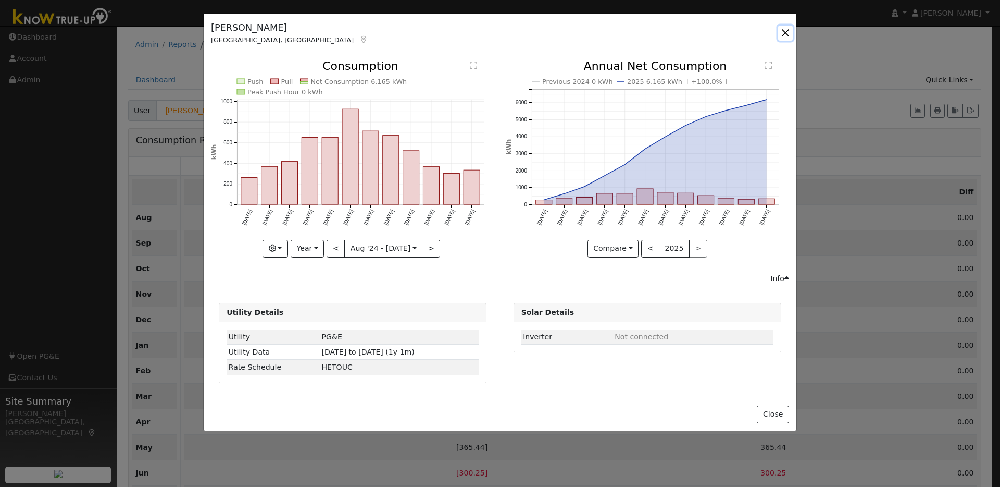
click at [781, 32] on button "button" at bounding box center [785, 33] width 15 height 15
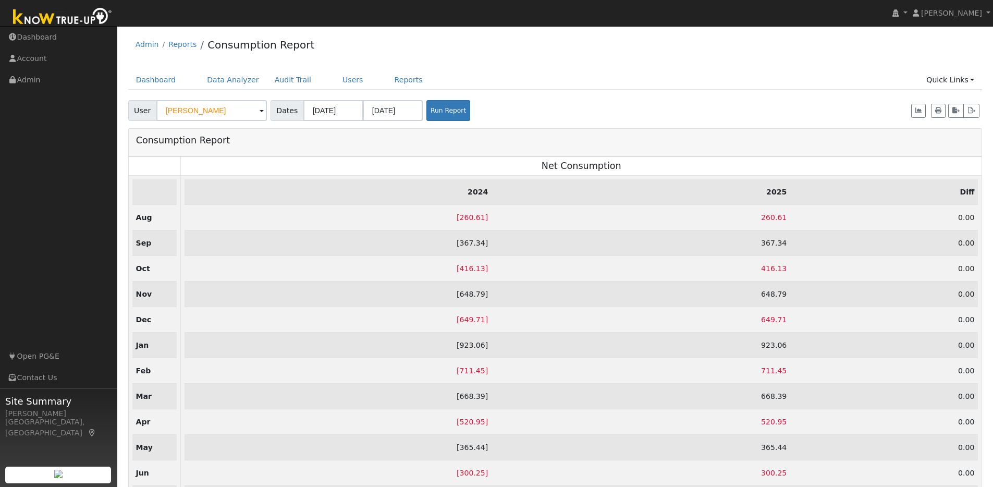
click at [56, 15] on img at bounding box center [62, 17] width 109 height 23
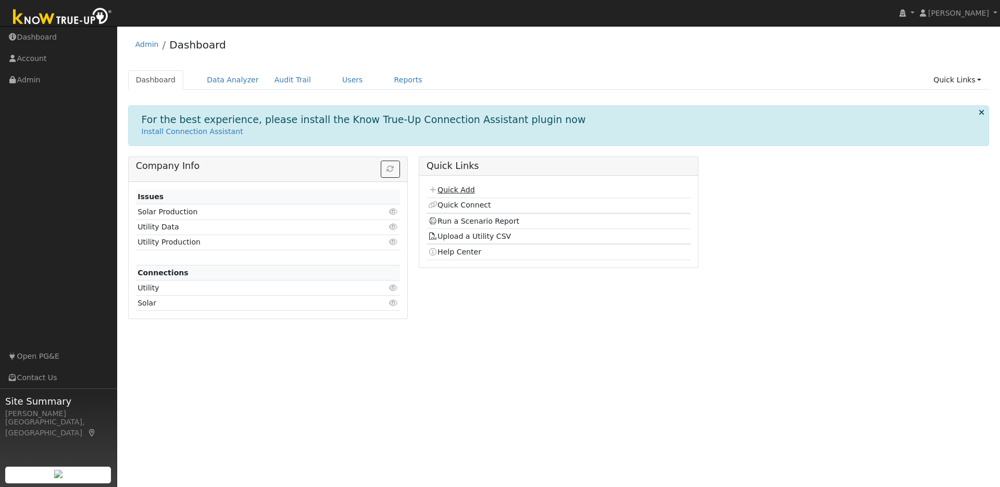
click at [456, 192] on link "Quick Add" at bounding box center [451, 189] width 46 height 8
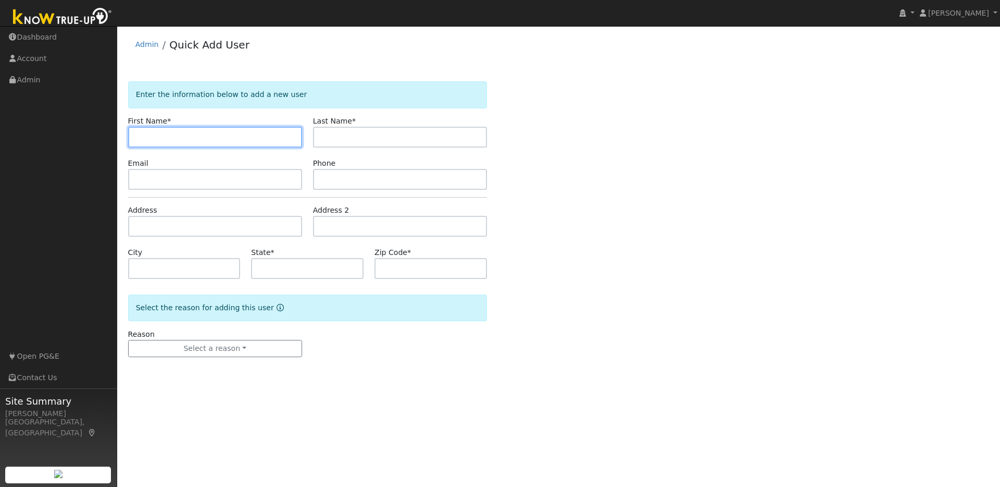
click at [155, 140] on input "text" at bounding box center [215, 137] width 174 height 21
paste input "Karolyn Berdiago"
drag, startPoint x: 164, startPoint y: 138, endPoint x: 327, endPoint y: 147, distance: 163.4
click at [327, 147] on form "Enter the information below to add a new user First Name * Karolyn Berdiago Las…" at bounding box center [307, 229] width 359 height 296
click at [138, 134] on input "Karolyn" at bounding box center [215, 137] width 174 height 21
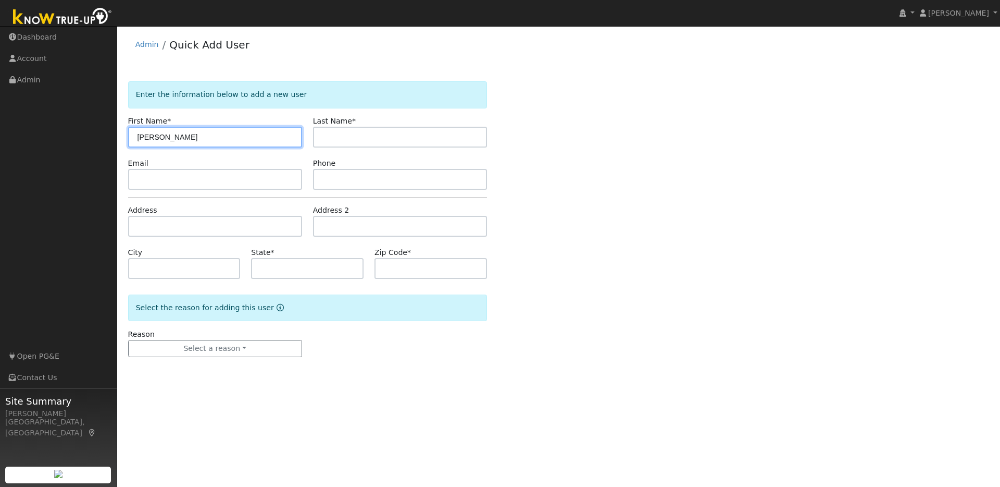
type input "Karolyn"
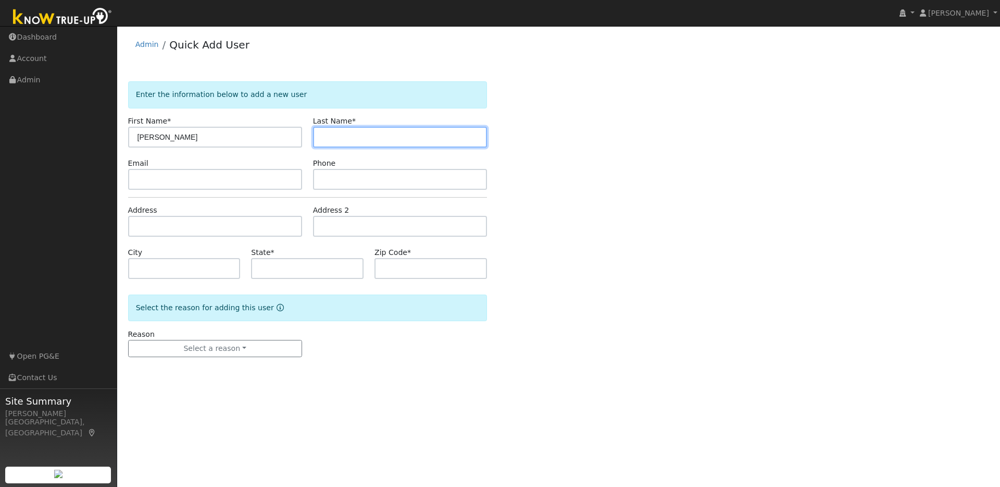
click at [326, 137] on input "text" at bounding box center [400, 137] width 174 height 21
paste input "Karolyn Berdiago"
drag, startPoint x: 350, startPoint y: 136, endPoint x: 300, endPoint y: 135, distance: 49.5
click at [300, 135] on div "First Name * Karolyn Last Name * Karolyn Berdiago" at bounding box center [307, 132] width 370 height 32
type input "Berdiago"
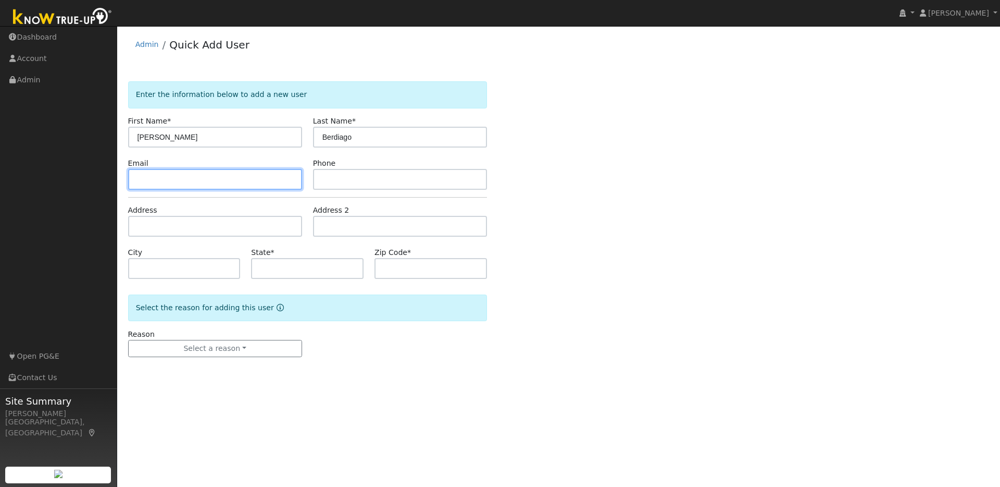
click at [156, 177] on input "text" at bounding box center [215, 179] width 174 height 21
paste input "k_vales@yahoo.com"
type input "k_vales@yahoo.com"
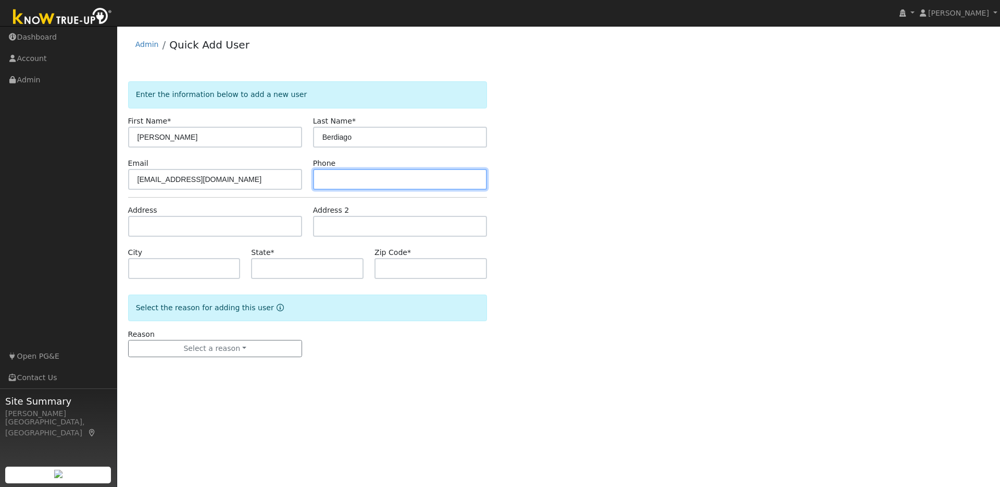
click at [335, 176] on input "text" at bounding box center [400, 179] width 174 height 21
paste input "5103666513"
type input "5103666513"
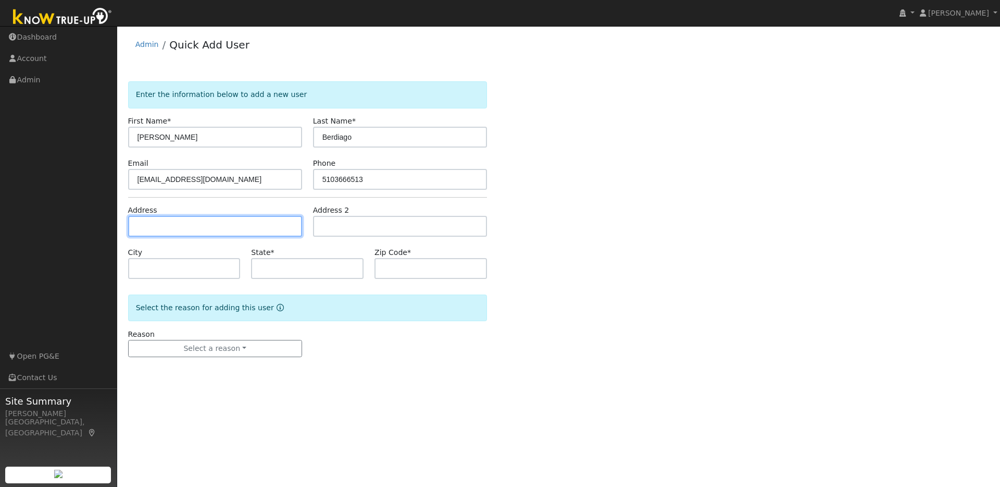
click at [138, 224] on input "text" at bounding box center [215, 226] width 174 height 21
paste input "5613 Plumbridge Way Antioch, CA 94531"
type input "5613 Plumbridge Way"
type input "Antioch"
type input "CA"
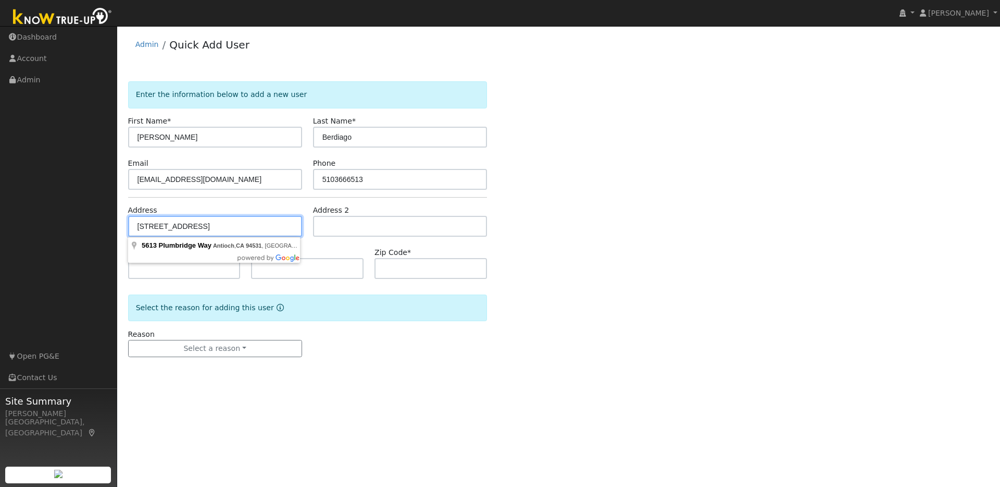
type input "94531"
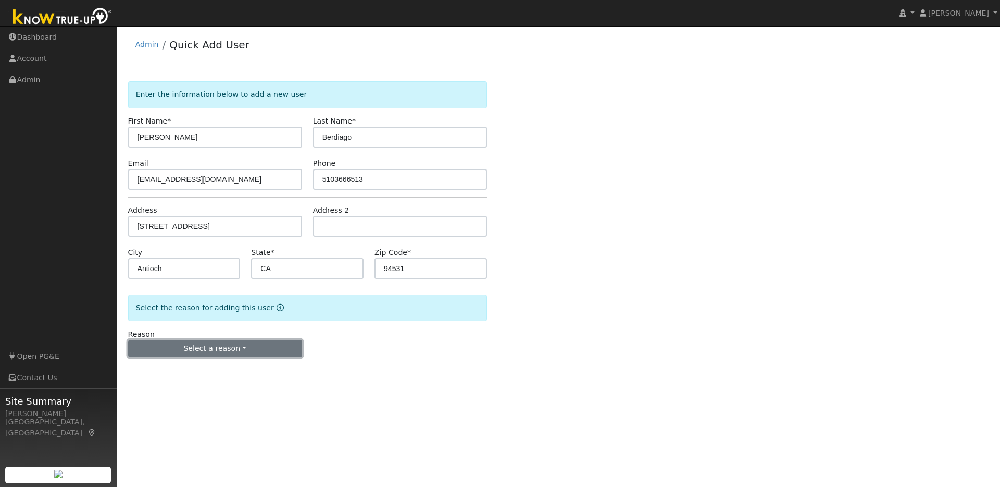
click at [238, 351] on button "Select a reason" at bounding box center [215, 349] width 174 height 18
click at [161, 371] on link "New lead" at bounding box center [186, 370] width 115 height 15
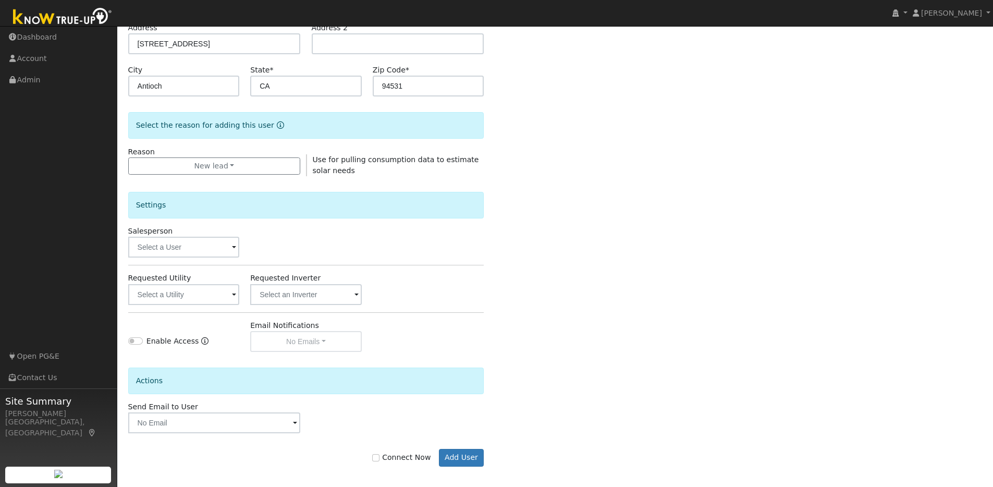
scroll to position [188, 0]
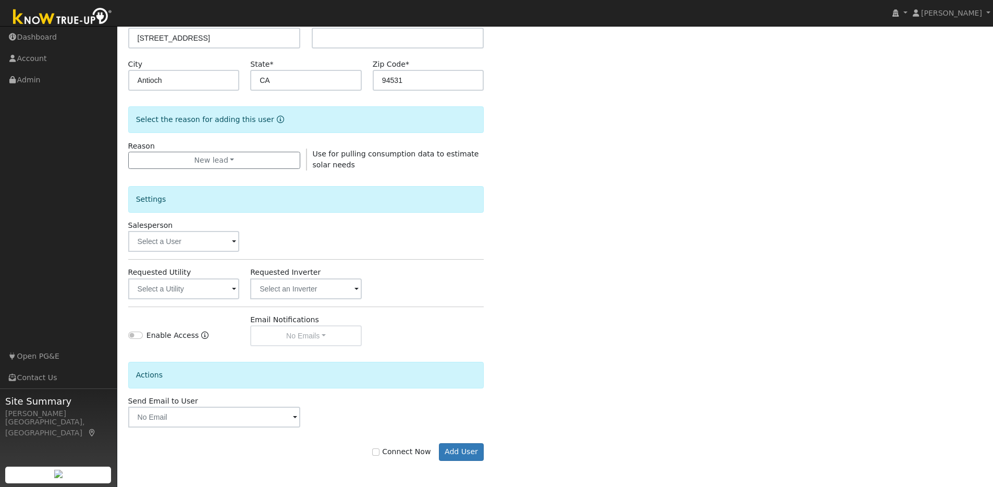
click at [232, 240] on span at bounding box center [234, 242] width 4 height 12
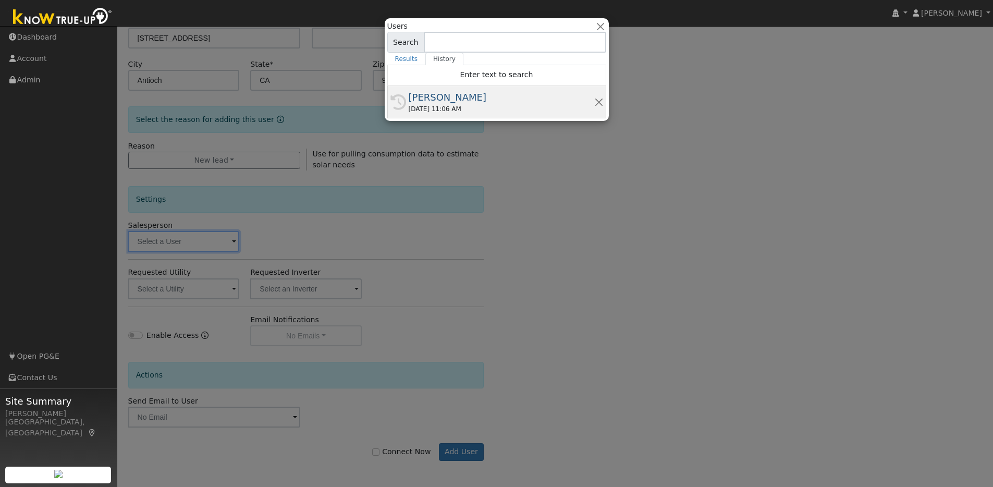
click at [472, 92] on div "[PERSON_NAME]" at bounding box center [500, 97] width 185 height 14
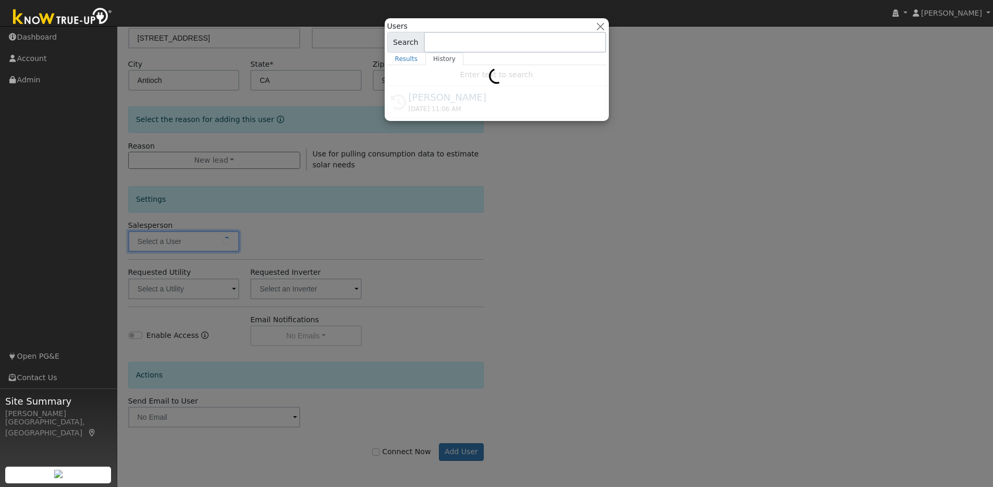
type input "[PERSON_NAME]"
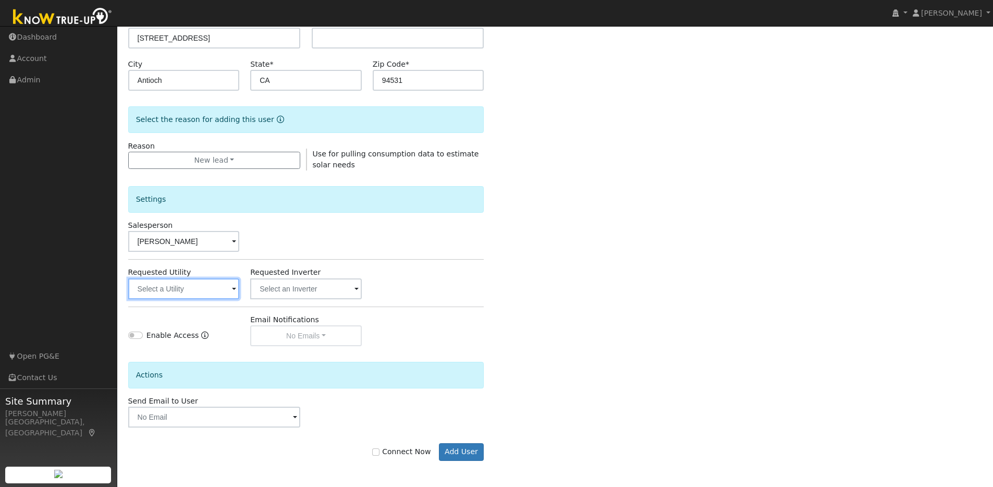
click at [226, 290] on input "text" at bounding box center [184, 288] width 112 height 21
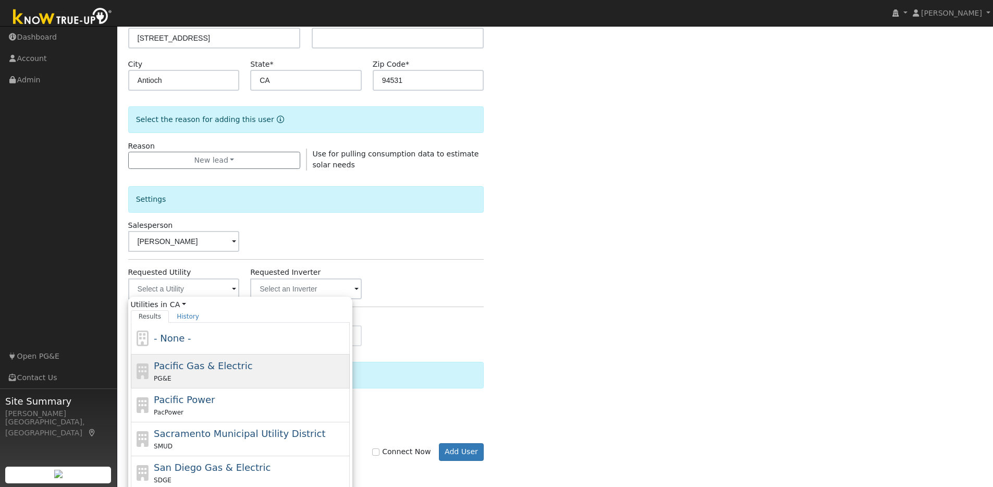
click at [181, 366] on span "Pacific Gas & Electric" at bounding box center [203, 365] width 98 height 11
type input "Pacific Gas & Electric"
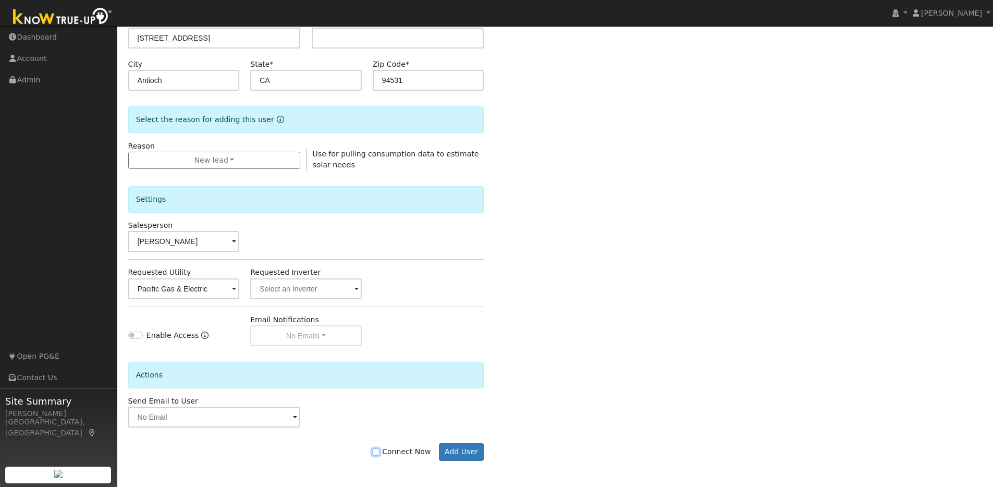
click at [378, 451] on input "Connect Now" at bounding box center [375, 451] width 7 height 7
checkbox input "true"
click at [452, 447] on button "Add User" at bounding box center [461, 452] width 45 height 18
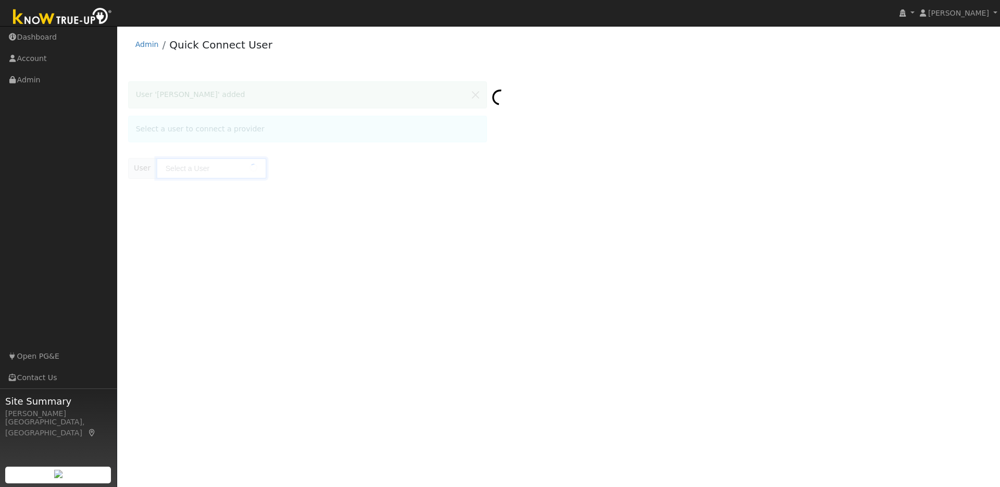
type input "[PERSON_NAME]"
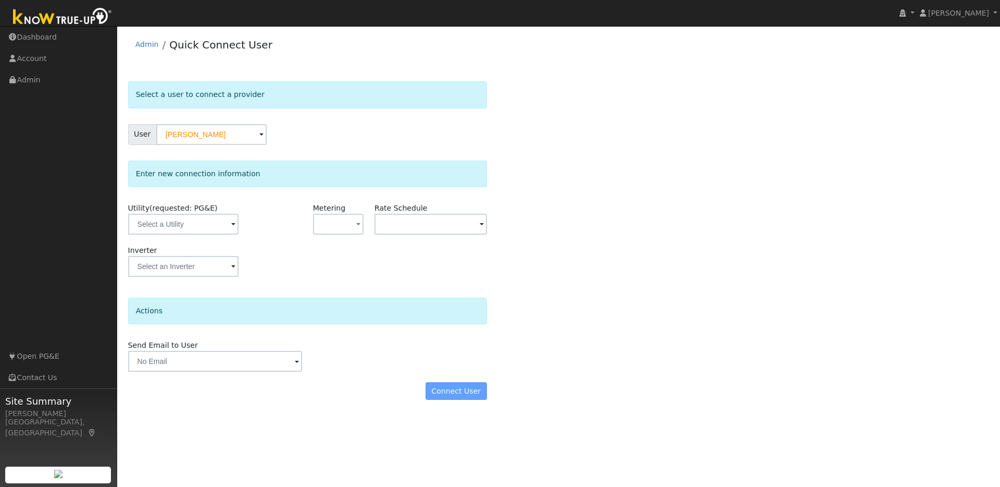
click at [231, 228] on span at bounding box center [233, 225] width 4 height 12
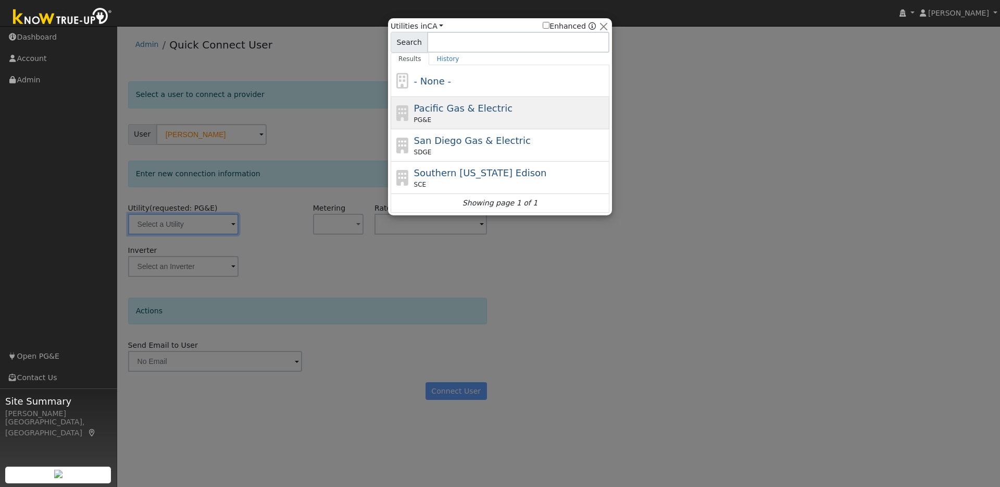
click at [480, 119] on div "PG&E" at bounding box center [510, 119] width 193 height 9
type input "PG&E"
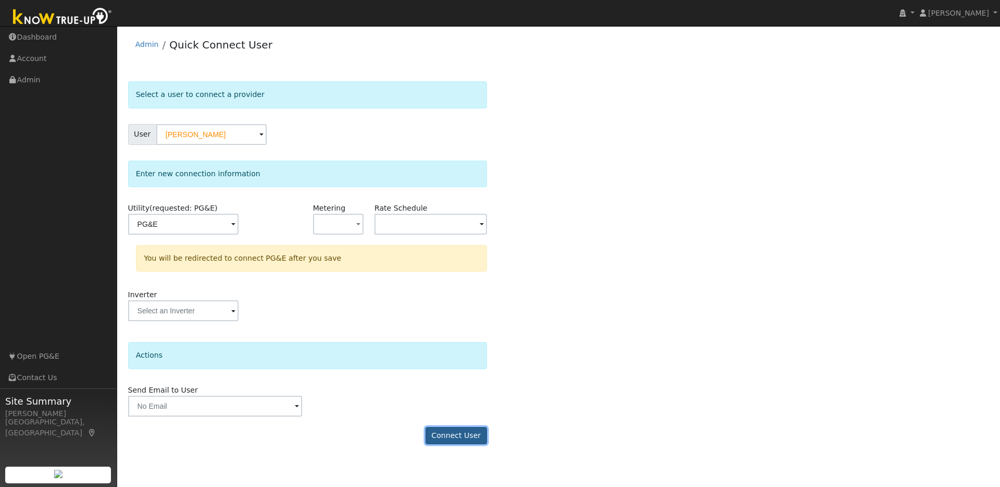
click at [460, 435] on button "Connect User" at bounding box center [456, 436] width 61 height 18
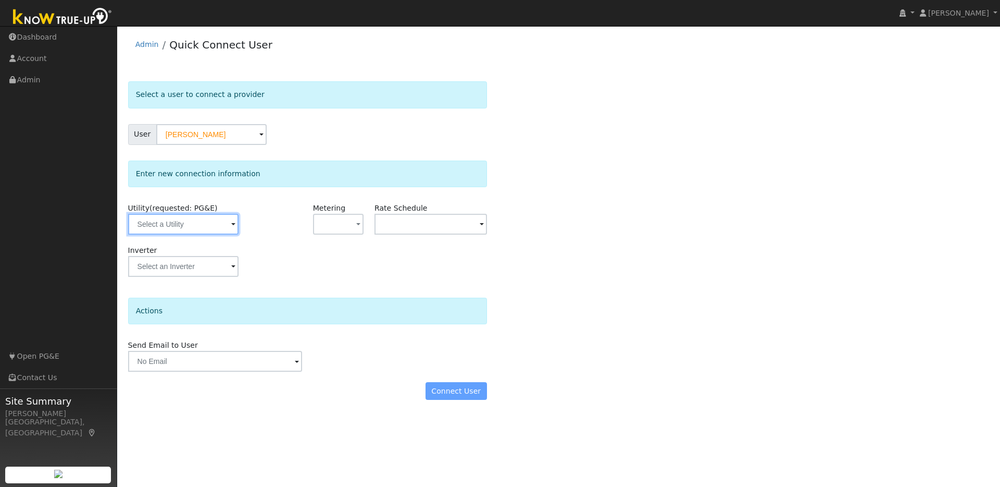
click at [212, 222] on input "text" at bounding box center [183, 224] width 110 height 21
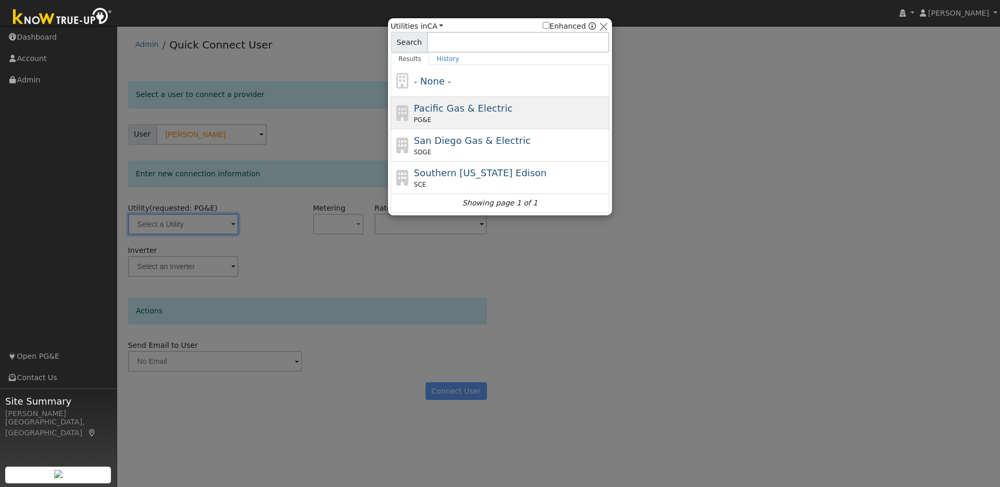
click at [468, 107] on span "Pacific Gas & Electric" at bounding box center [463, 108] width 98 height 11
type input "PG&E"
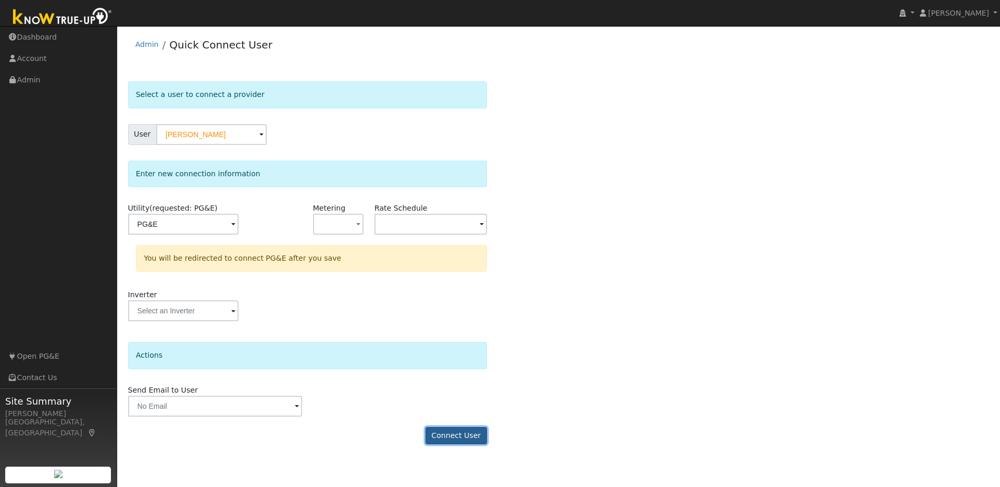
click at [482, 431] on button "Connect User" at bounding box center [456, 436] width 61 height 18
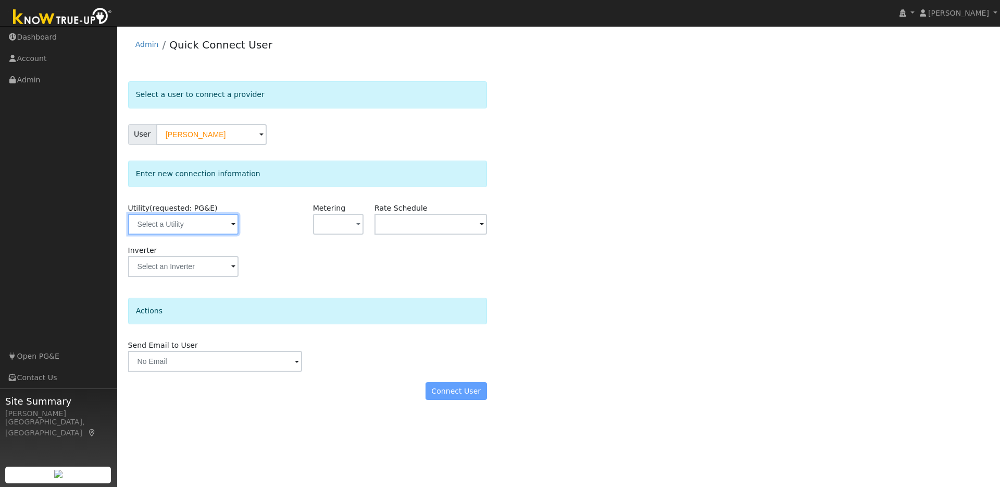
click at [217, 229] on input "text" at bounding box center [183, 224] width 110 height 21
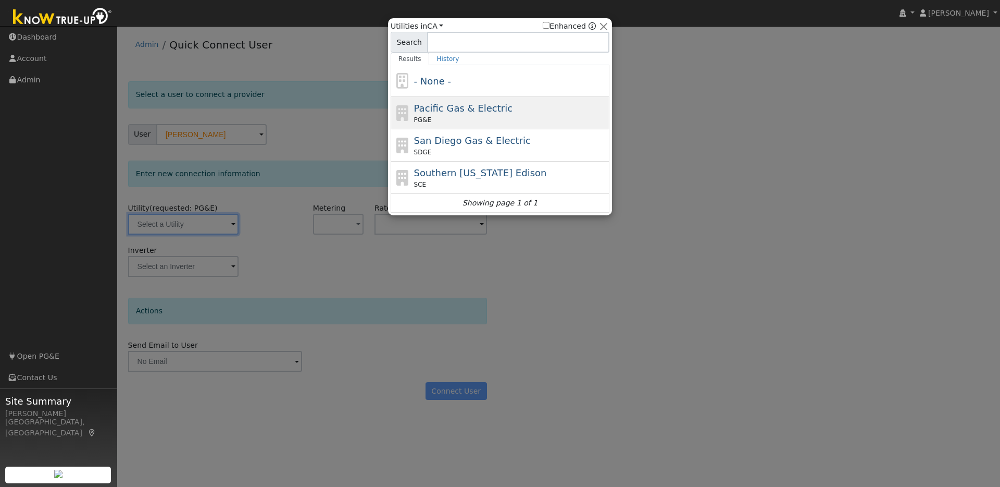
click at [443, 107] on span "Pacific Gas & Electric" at bounding box center [463, 108] width 98 height 11
type input "PG&E"
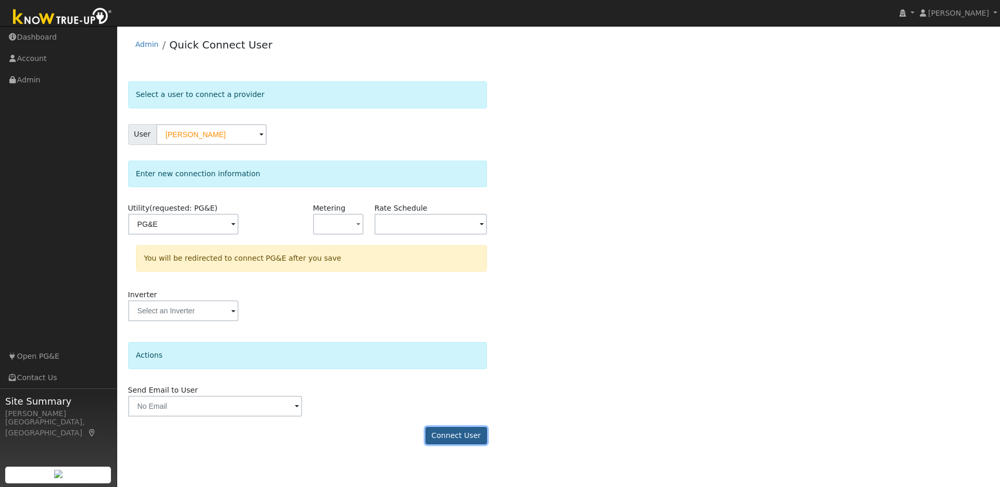
click at [460, 438] on button "Connect User" at bounding box center [456, 436] width 61 height 18
